Goal: Use online tool/utility: Utilize a website feature to perform a specific function

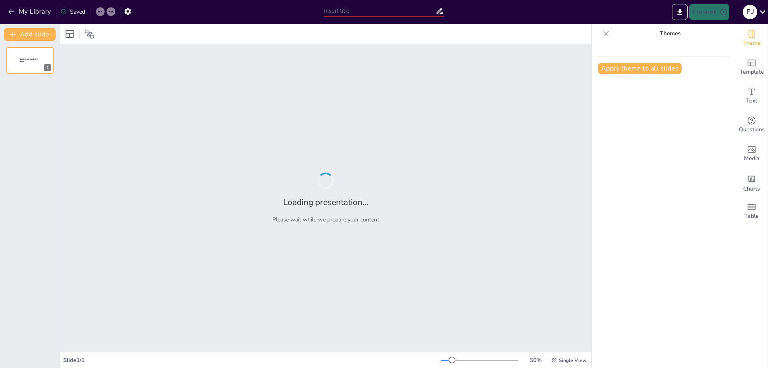
type input "Imported FORMACIÓN DE REDES nueva.pptx"
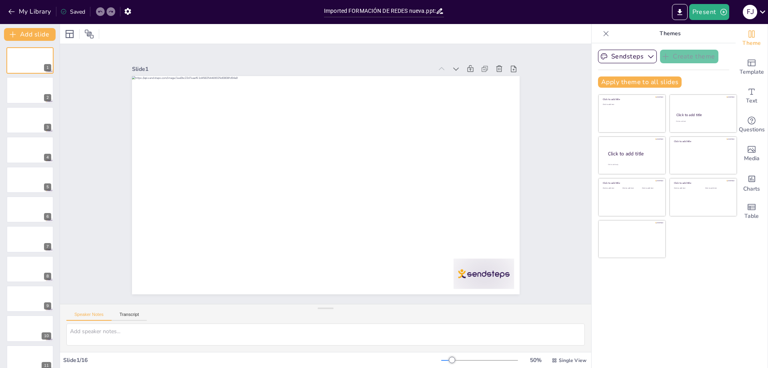
scroll to position [159, 0]
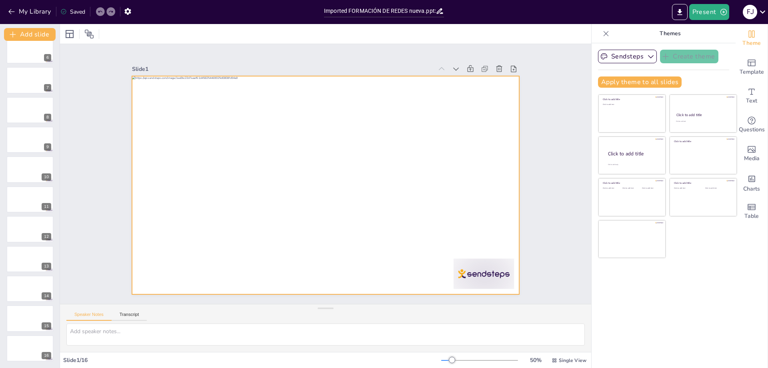
click at [231, 171] on div at bounding box center [326, 185] width 388 height 218
click at [203, 35] on icon at bounding box center [200, 34] width 8 height 8
click at [180, 36] on icon at bounding box center [181, 34] width 10 height 10
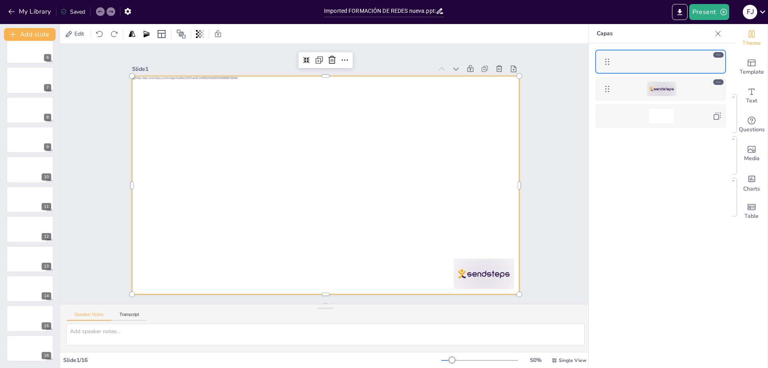
click at [684, 66] on div at bounding box center [661, 61] width 92 height 14
click at [608, 60] on icon at bounding box center [608, 62] width 10 height 10
click at [608, 64] on icon at bounding box center [608, 62] width 10 height 10
click at [625, 90] on div at bounding box center [661, 89] width 92 height 14
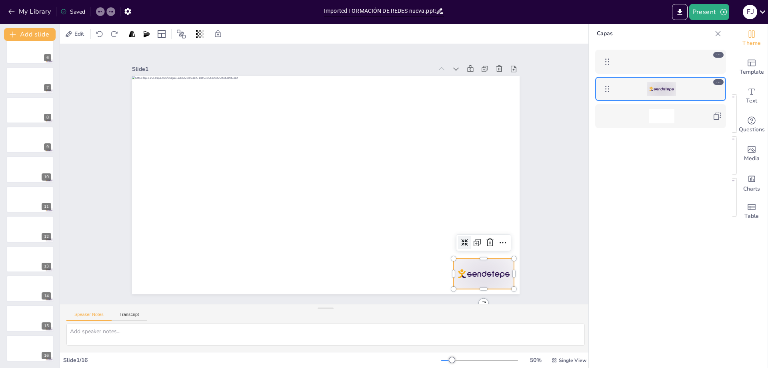
click at [621, 65] on div at bounding box center [661, 61] width 92 height 14
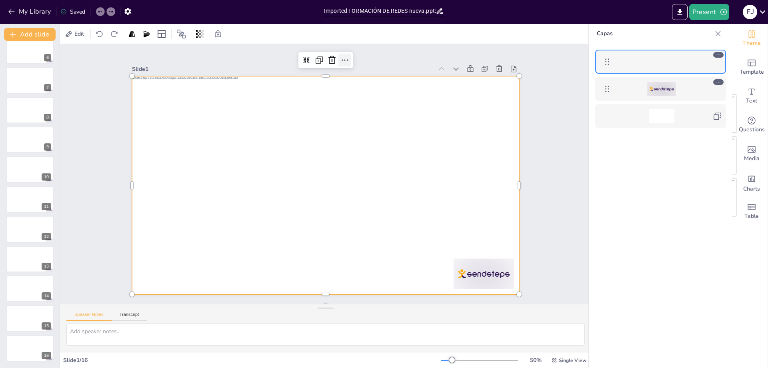
click at [351, 58] on icon at bounding box center [356, 62] width 10 height 10
click at [523, 176] on div "Slide 1 Slide 2 Slide 3 Slide 4 Slide 5 Slide 6 Slide 7 Slide 8 Slide 9 Slide 1…" at bounding box center [326, 174] width 433 height 241
